Goal: Task Accomplishment & Management: Manage account settings

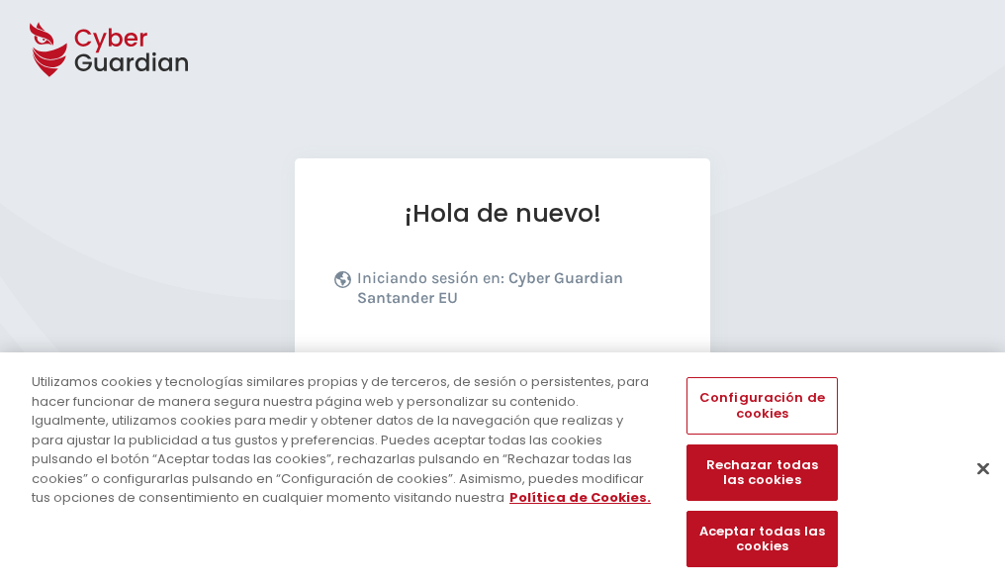
scroll to position [242, 0]
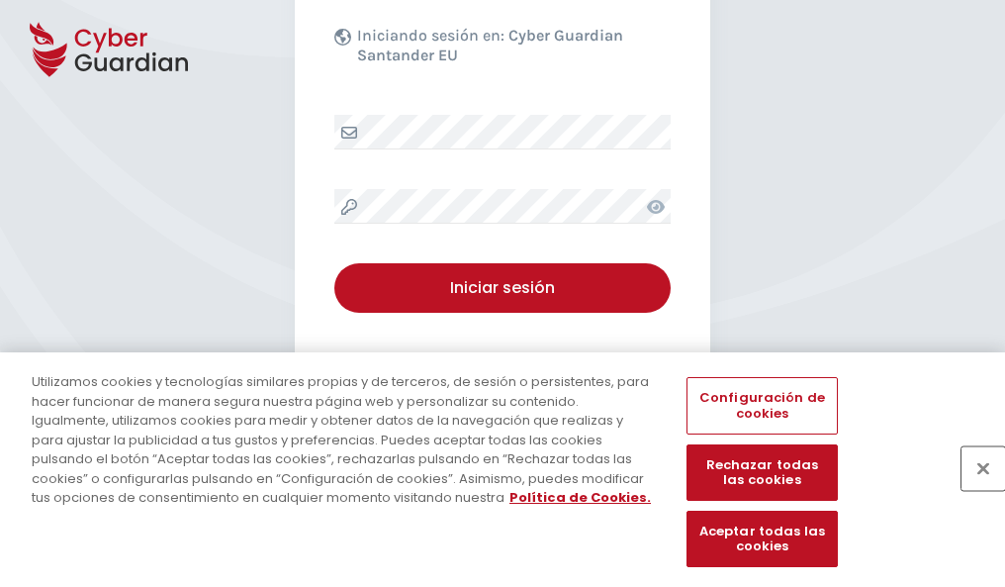
click at [973, 489] on button "Cerrar" at bounding box center [984, 468] width 44 height 44
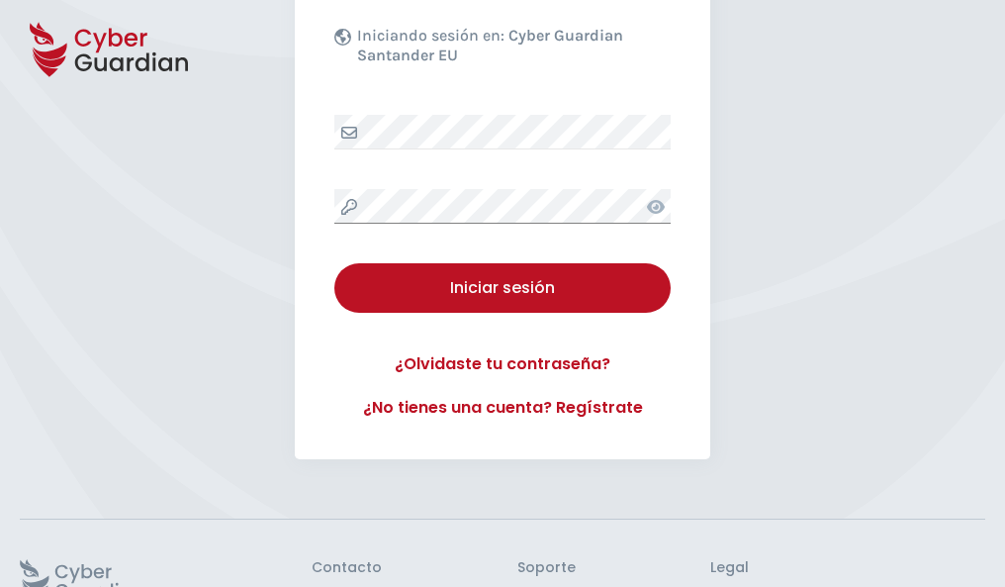
scroll to position [385, 0]
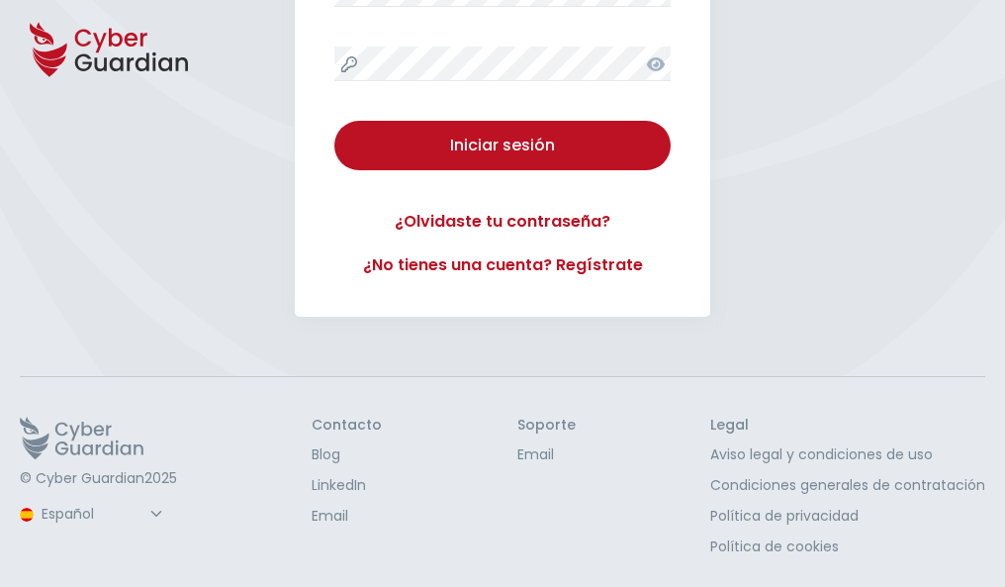
click at [334, 121] on button "Iniciar sesión" at bounding box center [502, 145] width 336 height 49
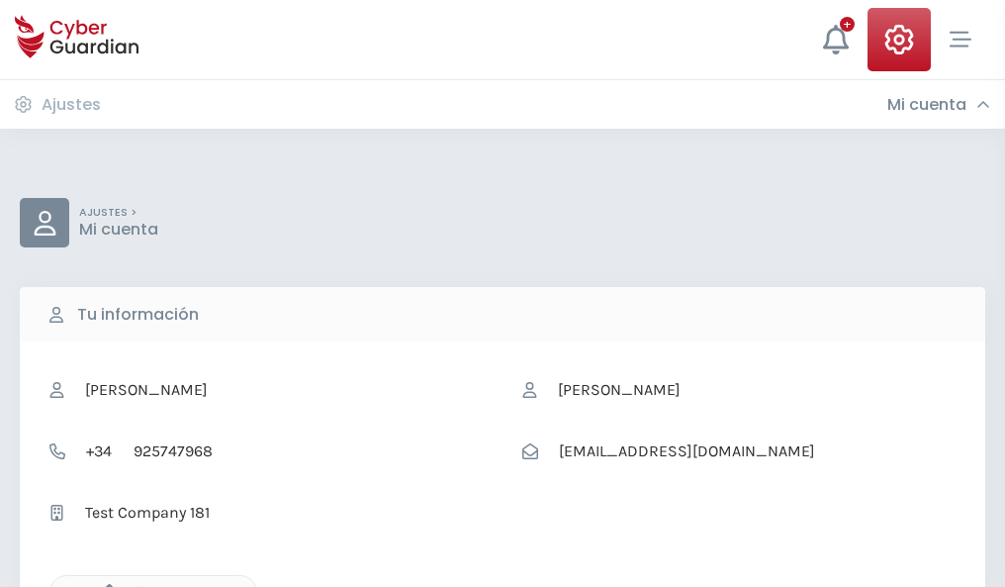
click at [104, 585] on icon "button" at bounding box center [104, 592] width 17 height 17
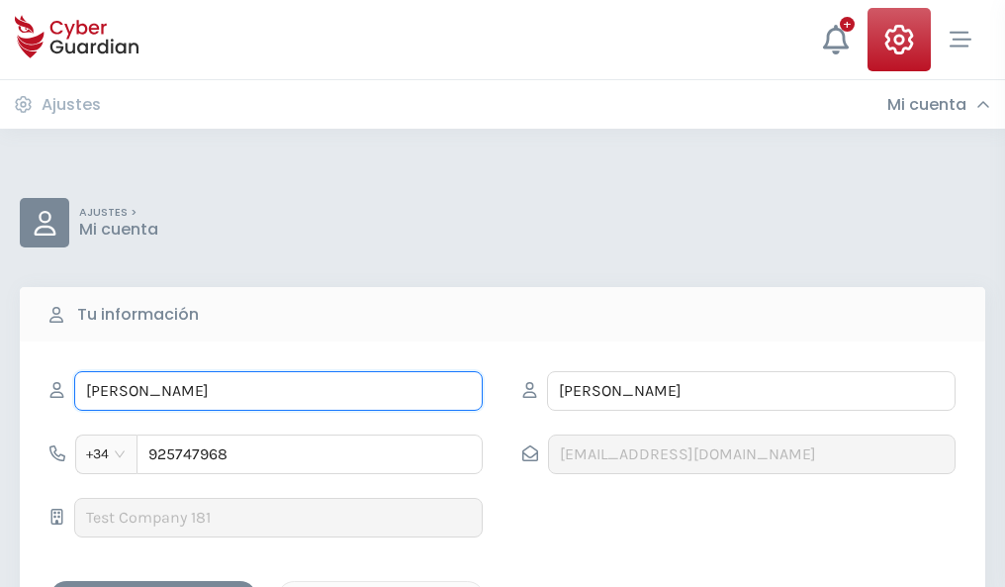
click at [278, 391] on input "JOVITA" at bounding box center [278, 391] width 409 height 40
type input "J"
type input "Florentino"
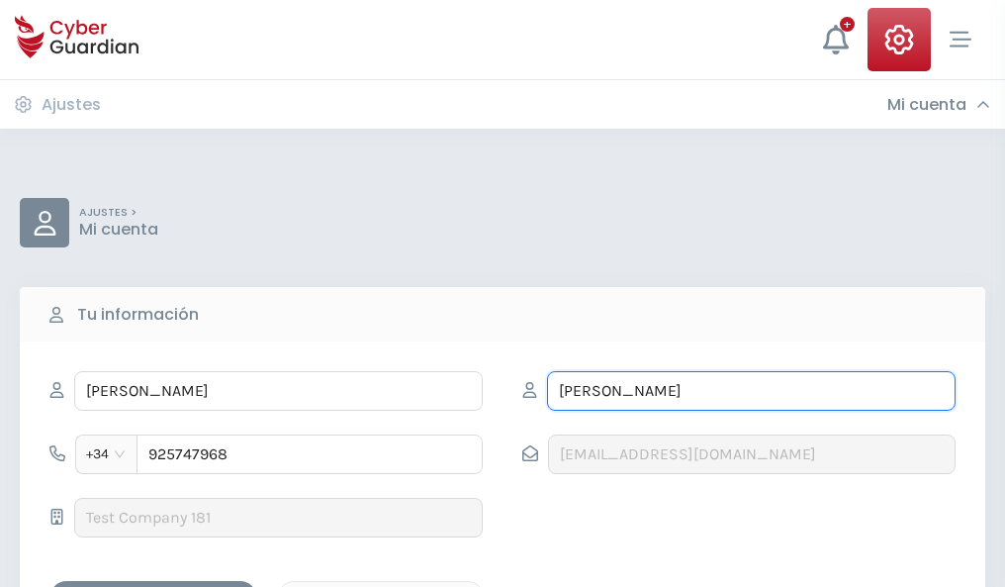
click at [751, 391] on input "SOLÍS" at bounding box center [751, 391] width 409 height 40
type input "S"
type input "Viñas"
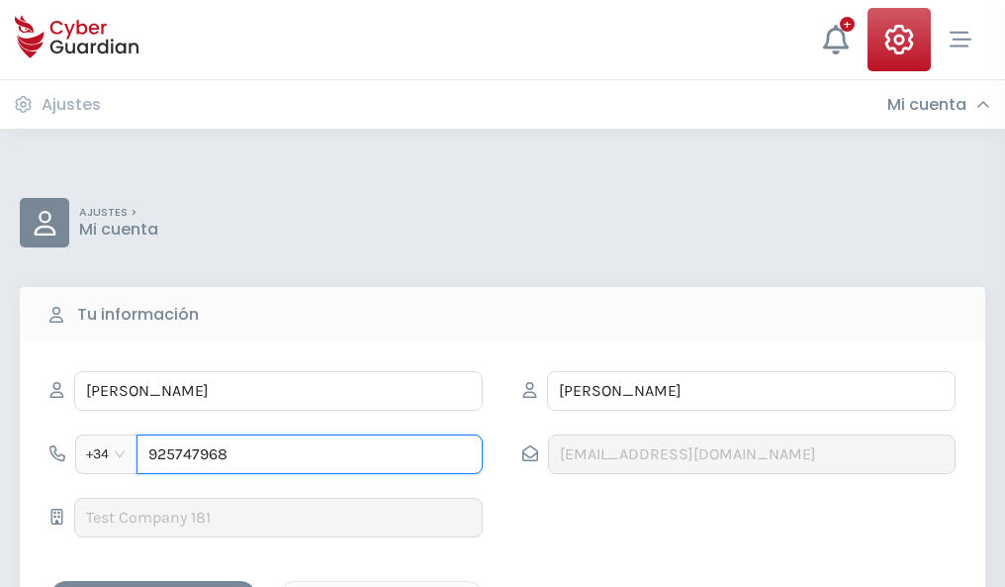
click at [310, 454] on input "925747968" at bounding box center [310, 454] width 346 height 40
type input "9"
type input "880735234"
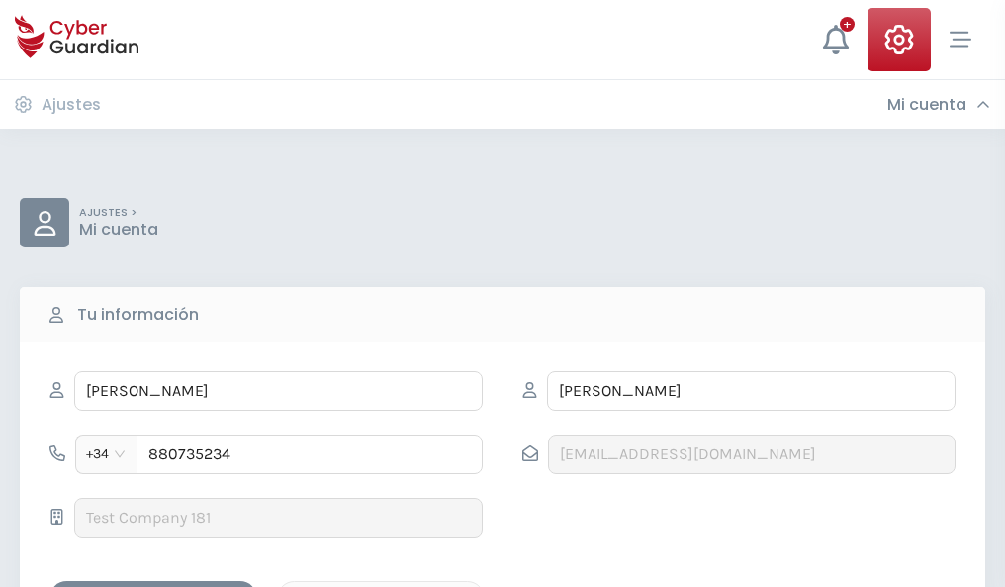
click at [153, 586] on div "Guardar cambios" at bounding box center [153, 598] width 178 height 25
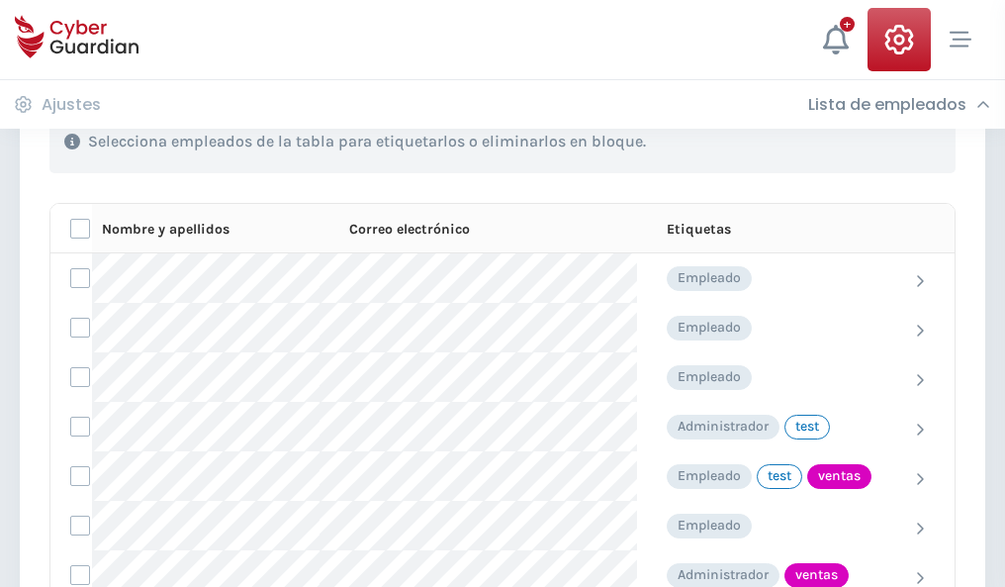
scroll to position [896, 0]
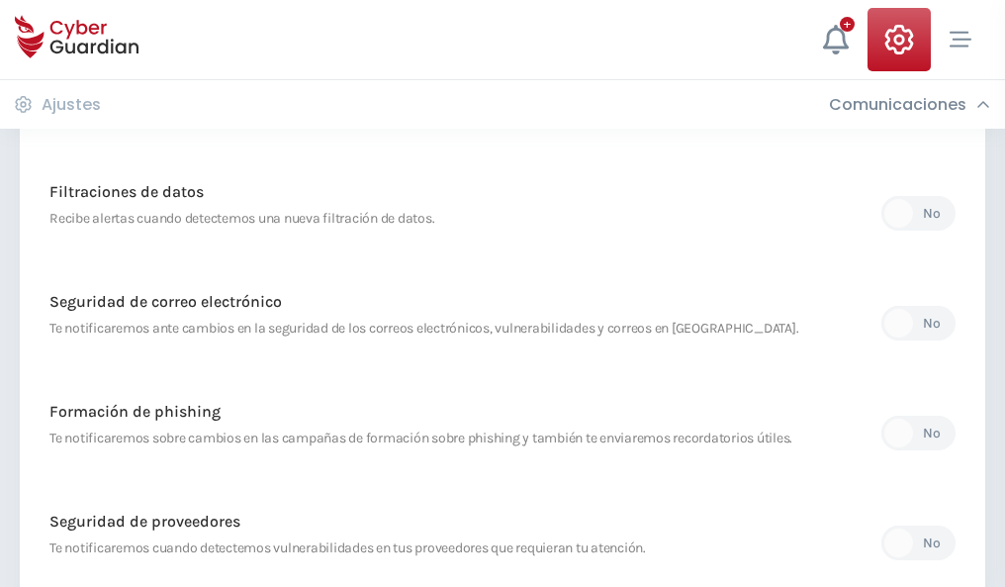
scroll to position [1042, 0]
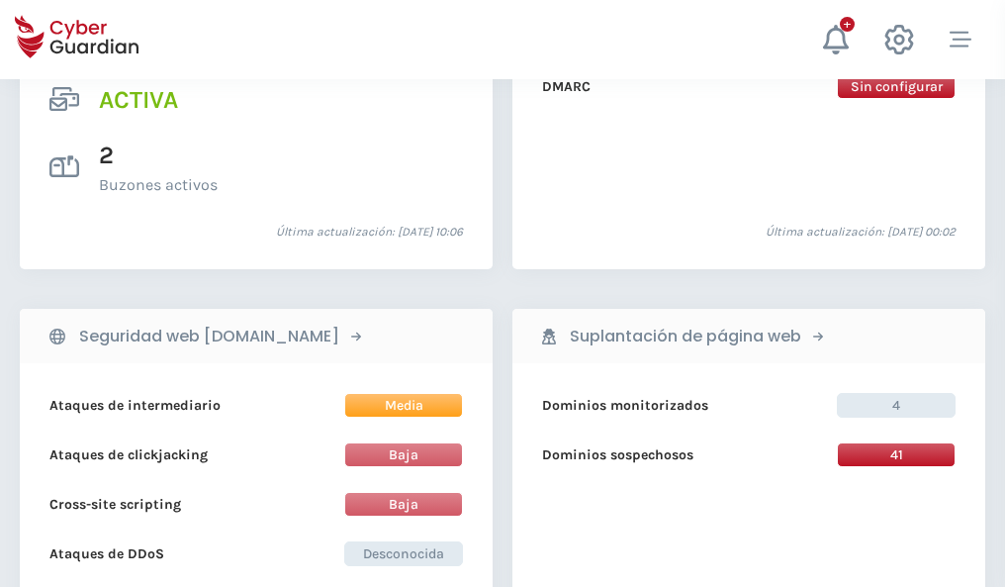
scroll to position [2010, 0]
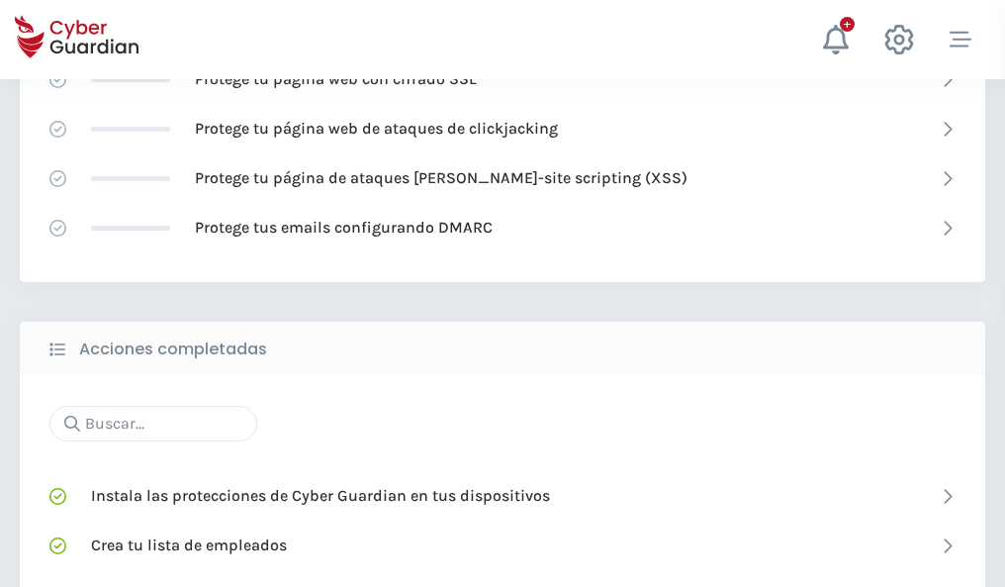
scroll to position [1318, 0]
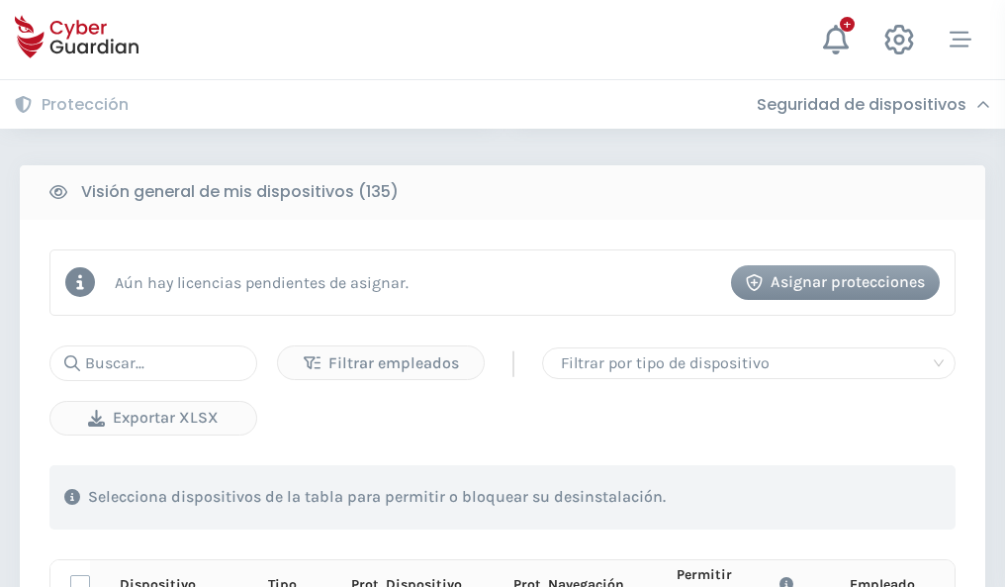
scroll to position [1748, 0]
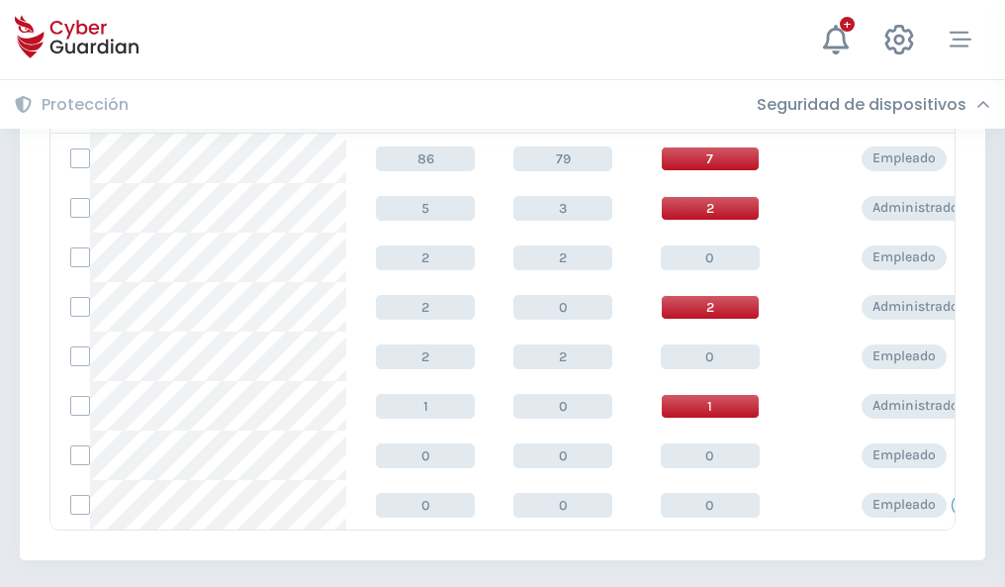
scroll to position [918, 0]
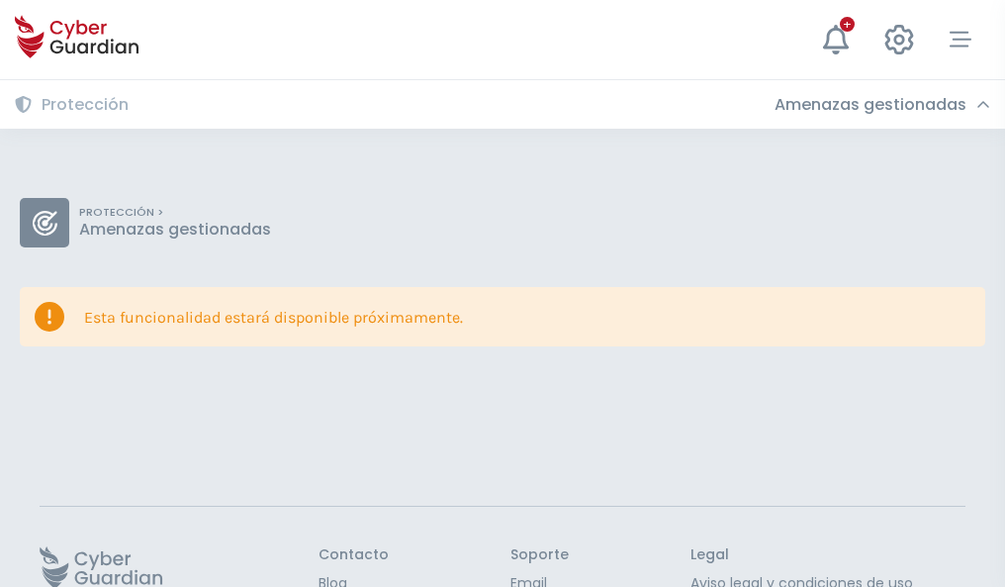
scroll to position [129, 0]
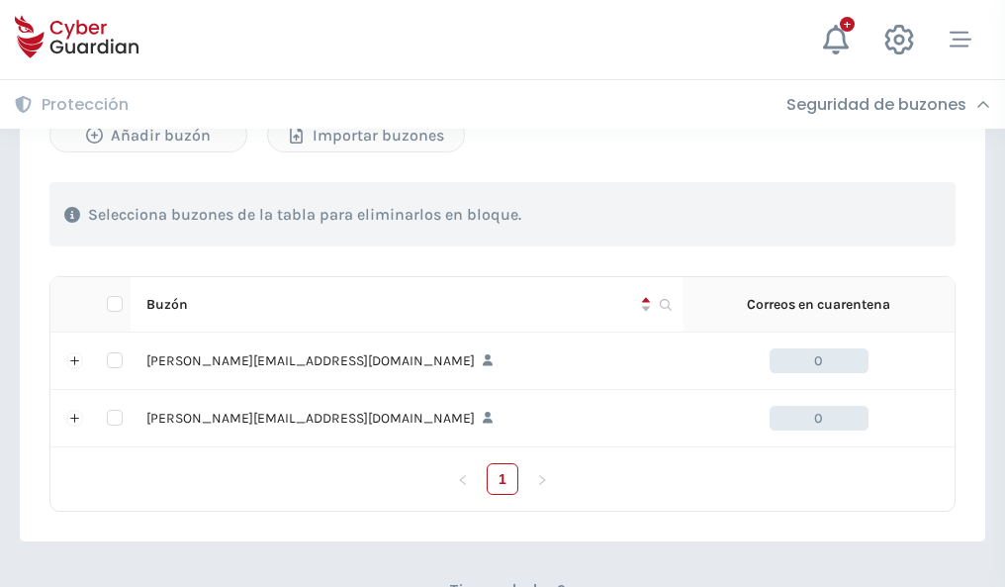
scroll to position [860, 0]
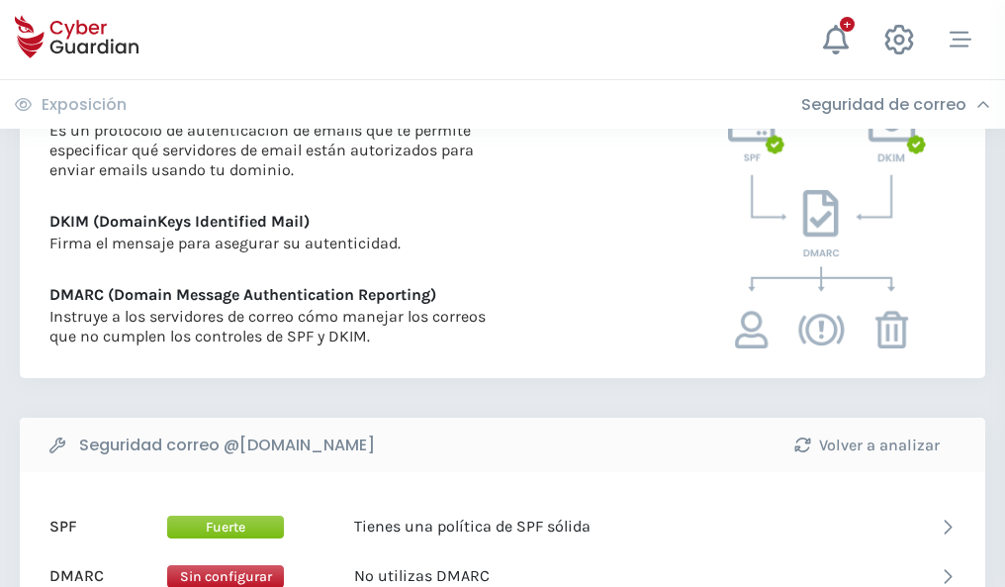
scroll to position [1067, 0]
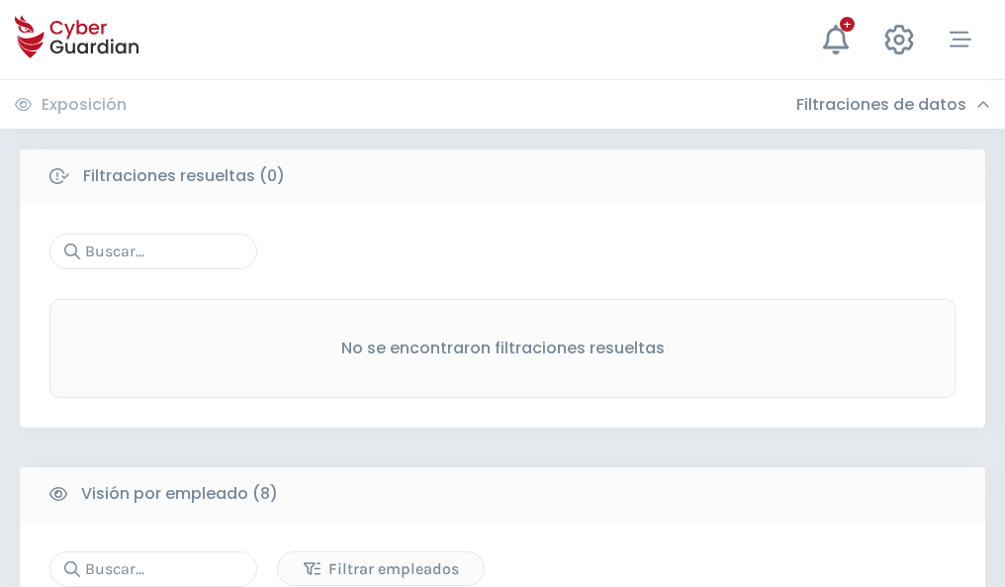
scroll to position [1686, 0]
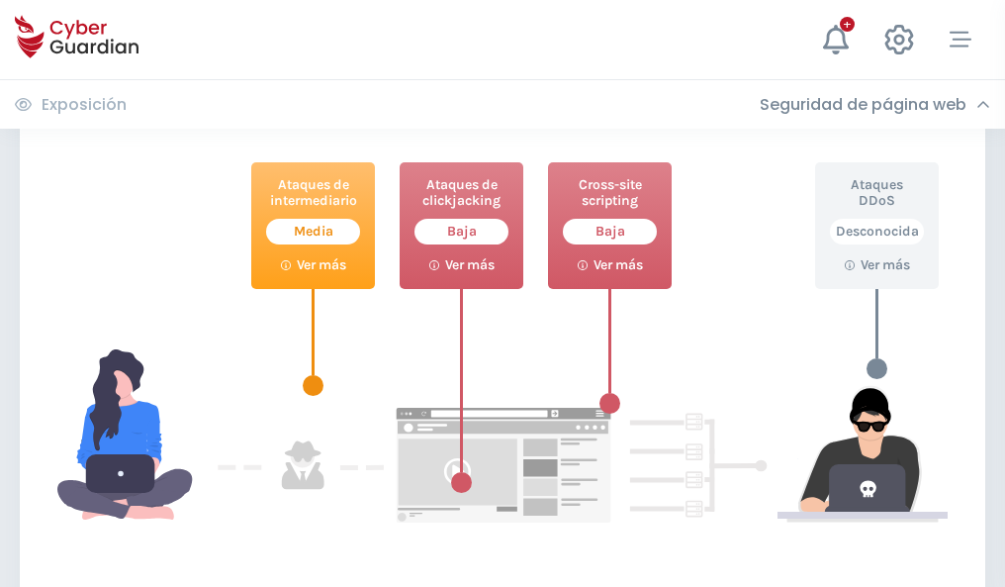
scroll to position [1077, 0]
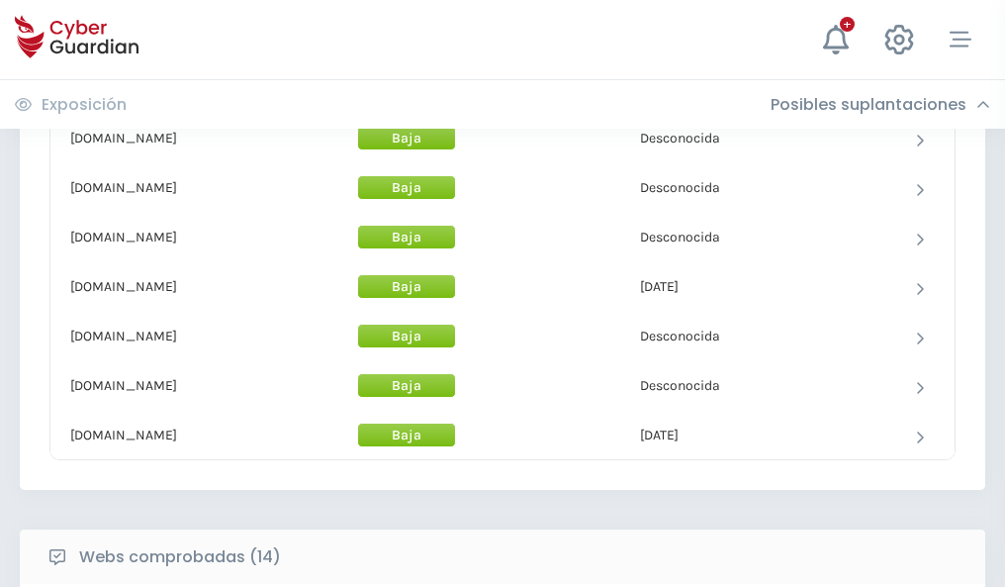
scroll to position [1929, 0]
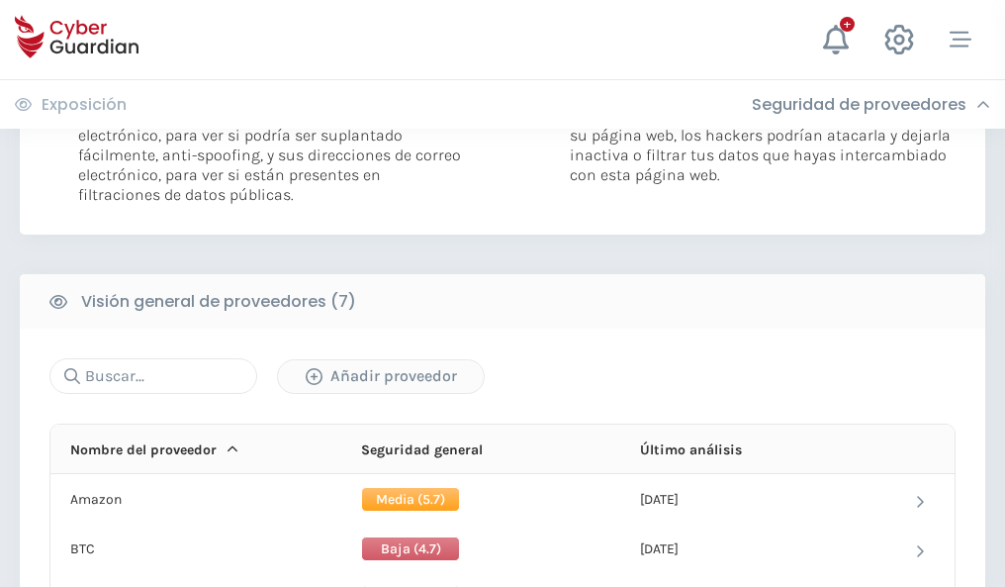
scroll to position [1325, 0]
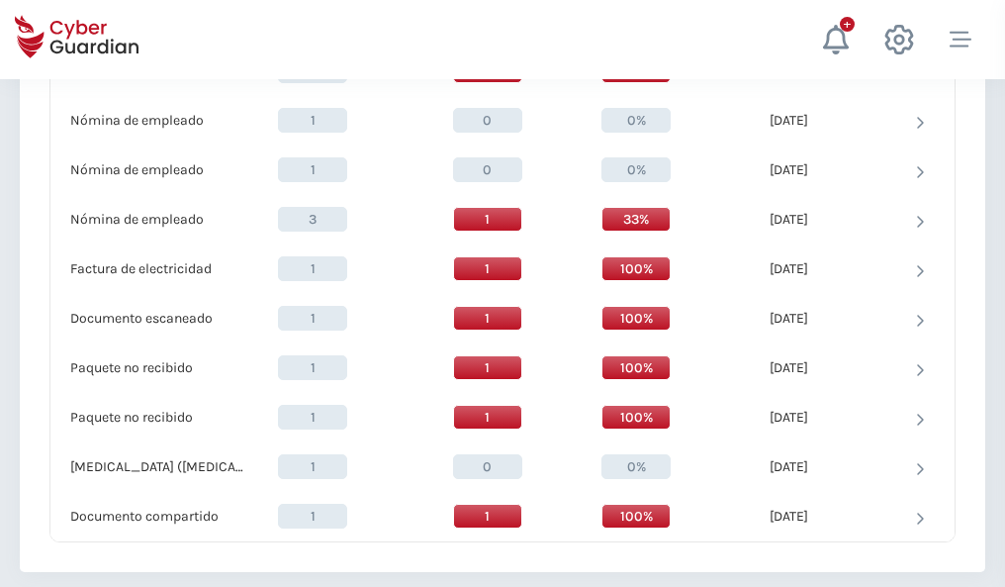
scroll to position [2051, 0]
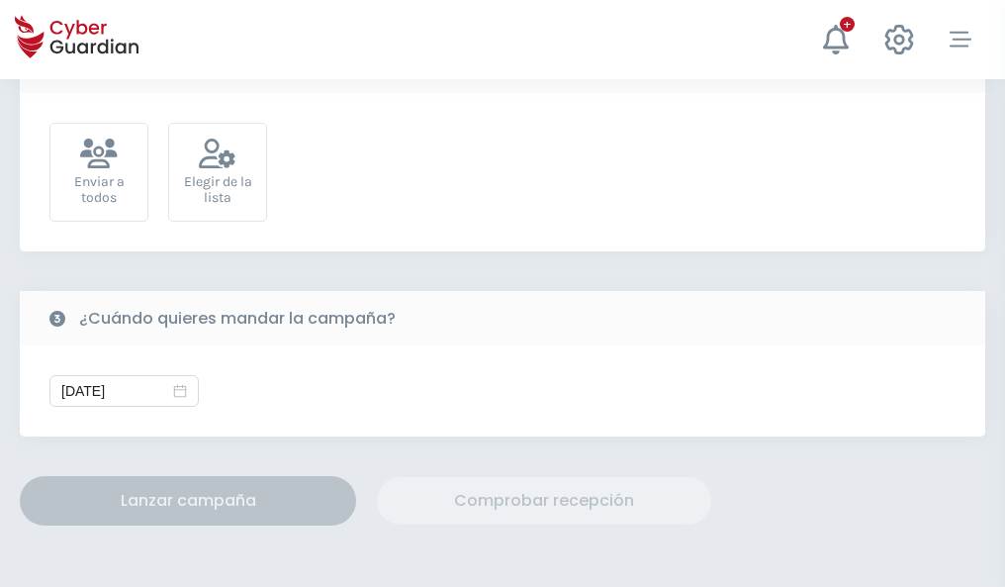
scroll to position [724, 0]
